Goal: Check status: Check status

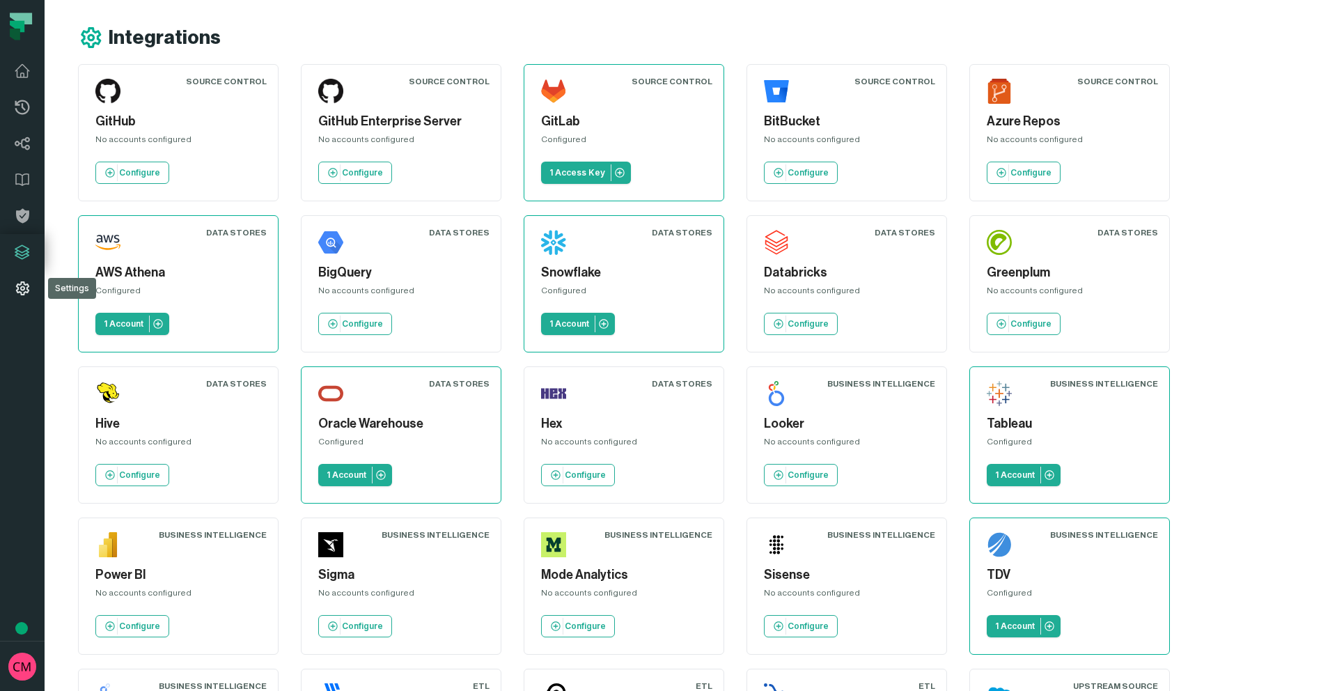
click at [19, 285] on icon at bounding box center [22, 288] width 13 height 14
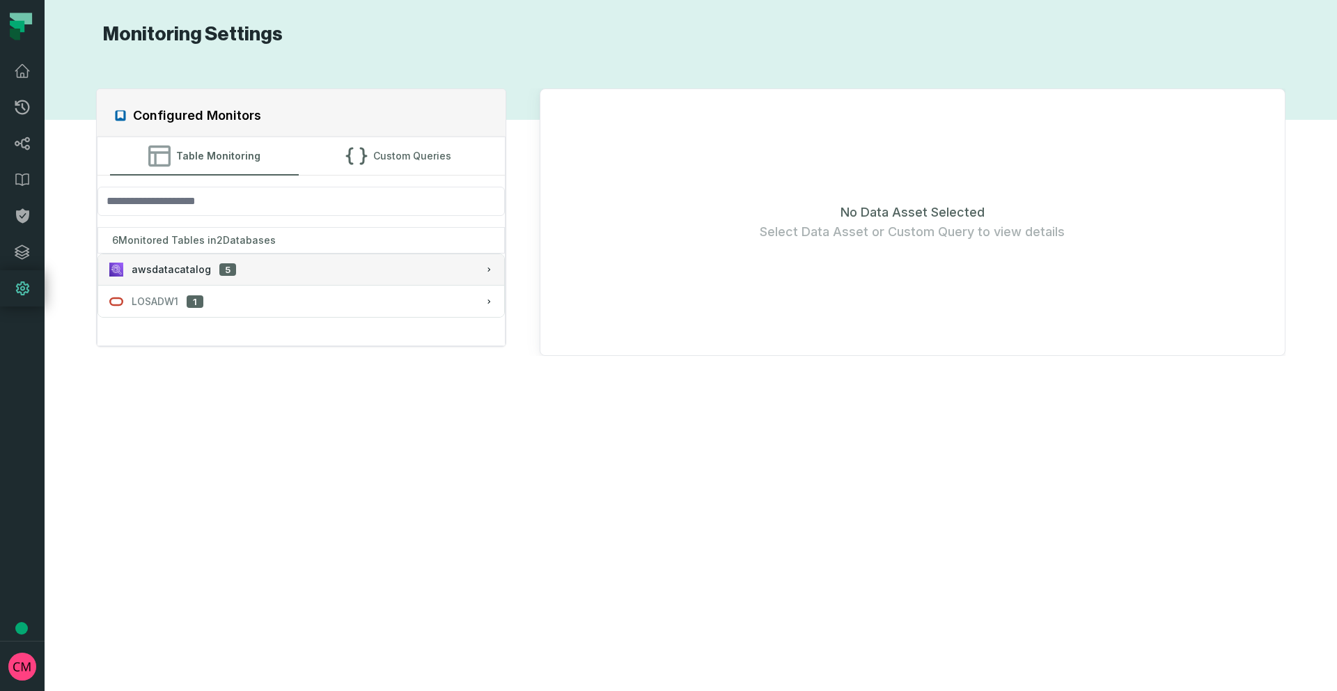
click at [249, 267] on div "awsdatacatalog 5" at bounding box center [301, 269] width 384 height 14
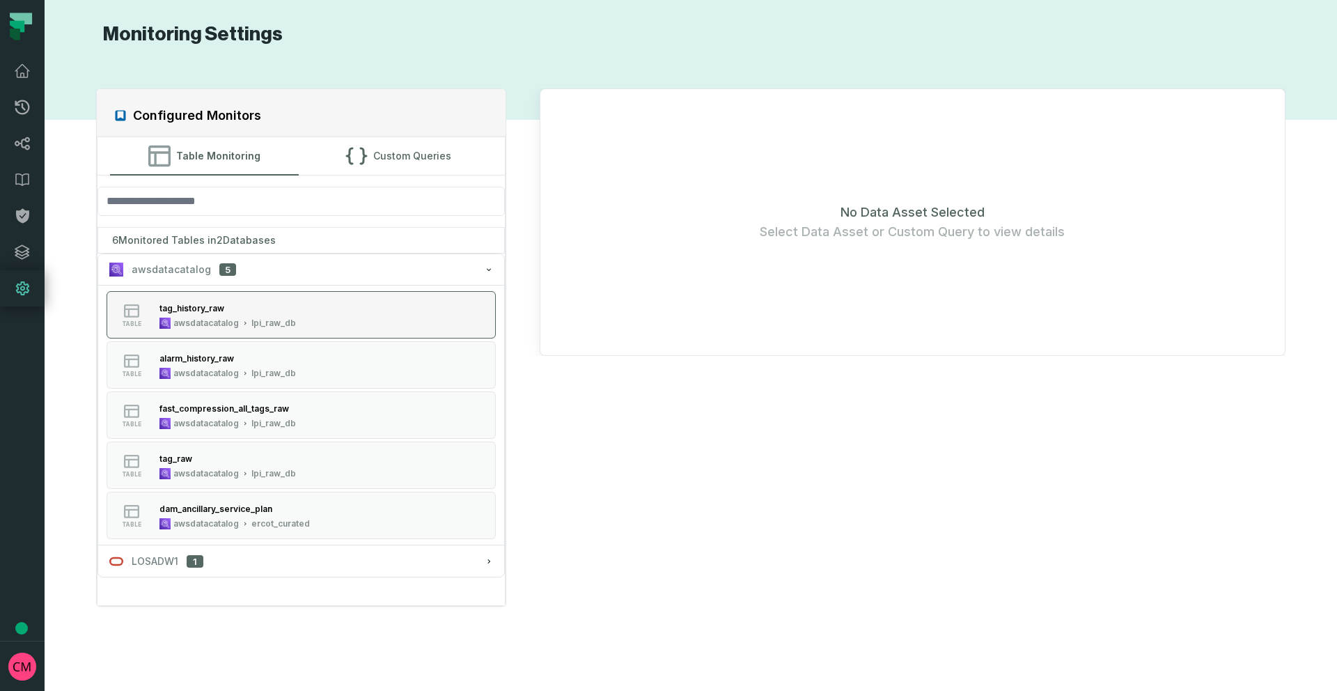
click at [308, 323] on button "table tag_history_raw awsdatacatalog lpi_raw_db" at bounding box center [301, 314] width 389 height 47
